Goal: Task Accomplishment & Management: Manage account settings

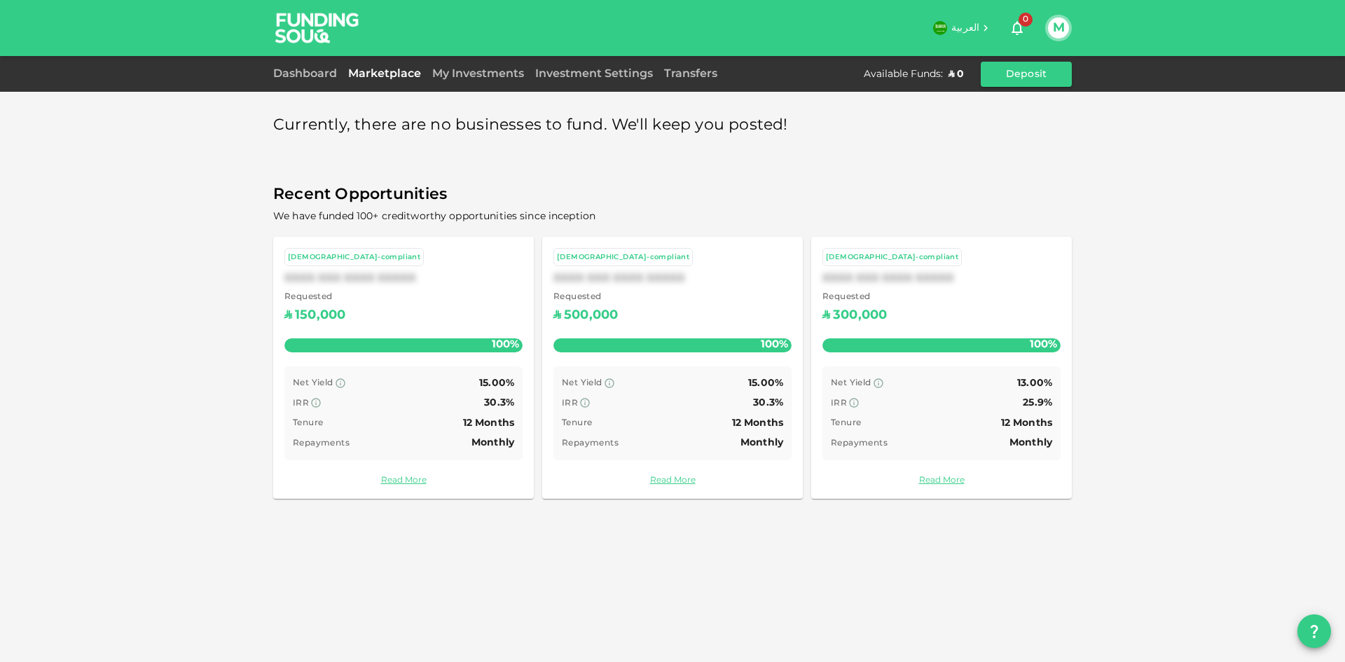
click at [469, 78] on div "My Investments" at bounding box center [478, 74] width 103 height 17
click at [465, 74] on link "My Investments" at bounding box center [478, 74] width 103 height 11
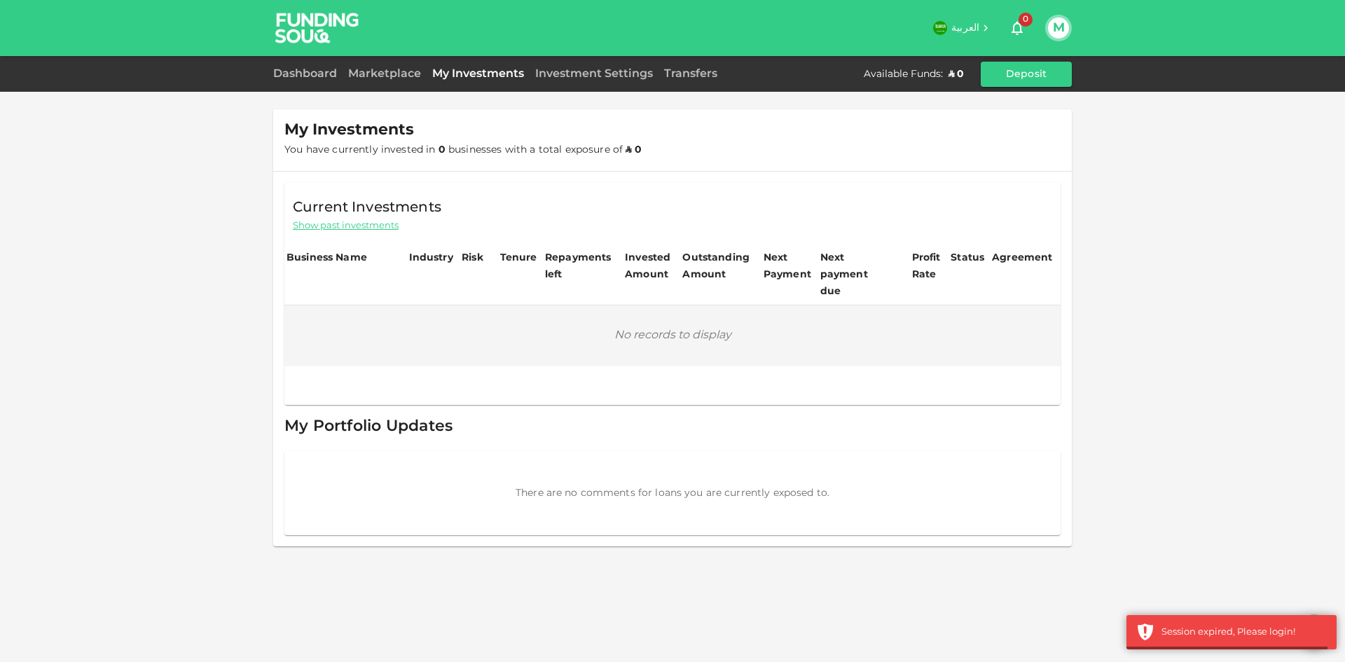
click at [408, 82] on div "Marketplace" at bounding box center [385, 74] width 84 height 17
click at [405, 74] on link "Marketplace" at bounding box center [385, 74] width 84 height 11
